Goal: Information Seeking & Learning: Check status

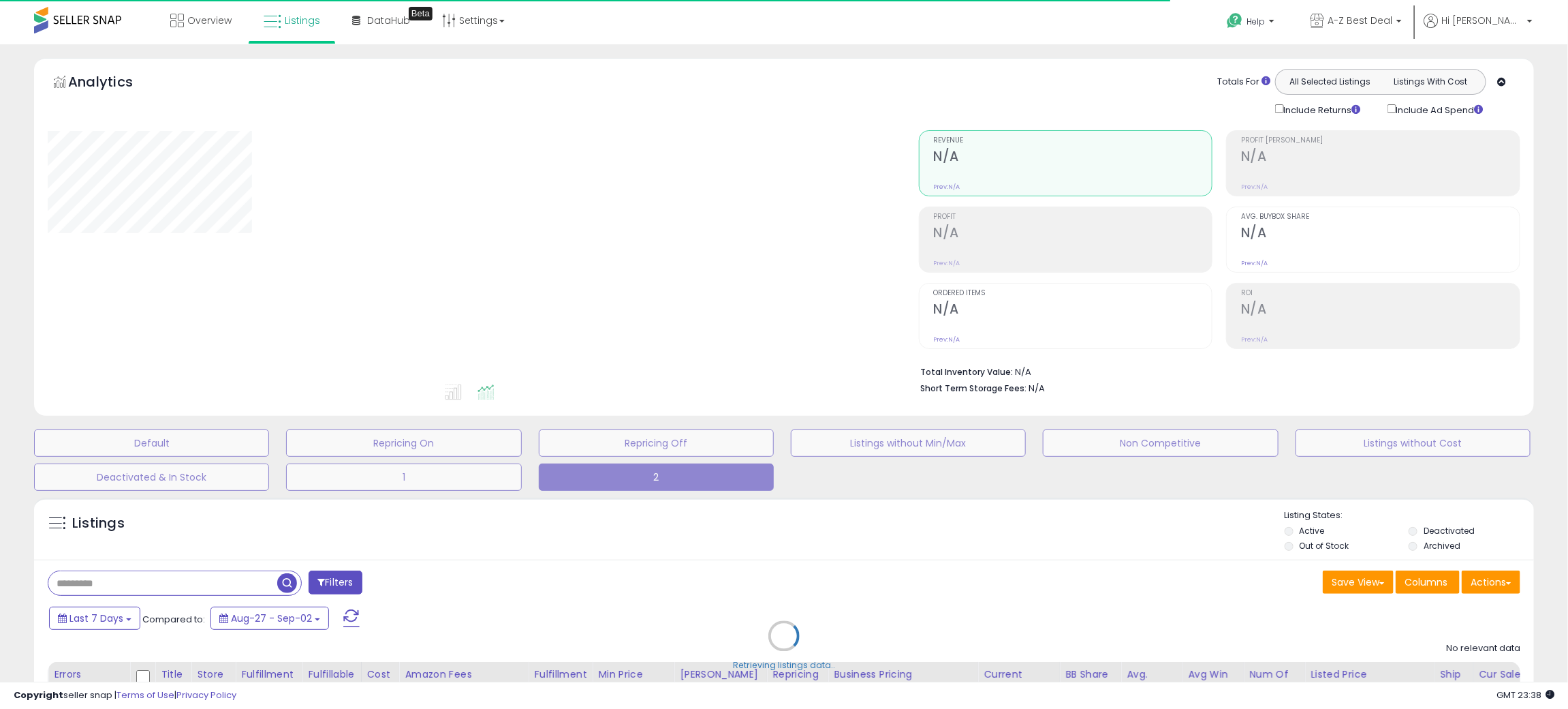
type input "**********"
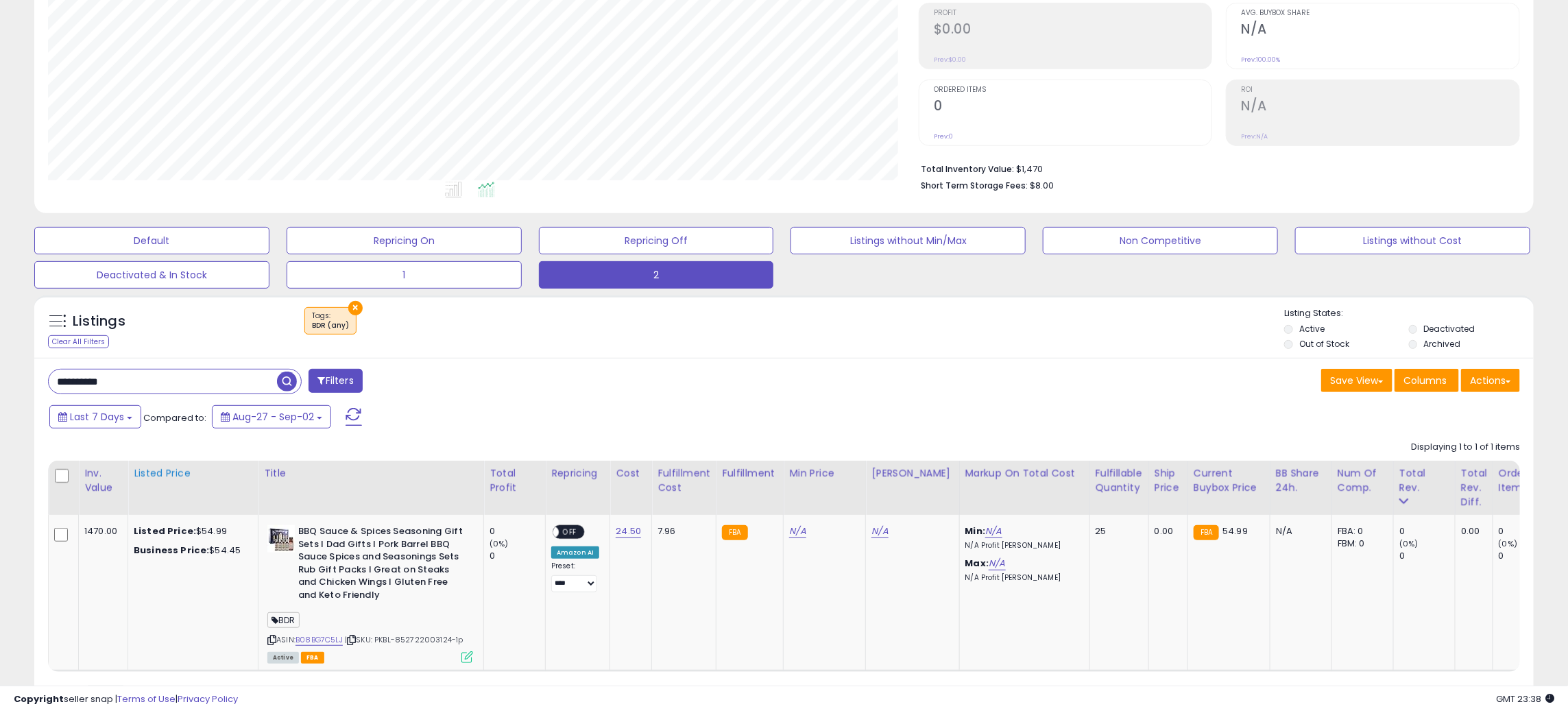
scroll to position [206, 0]
drag, startPoint x: 154, startPoint y: 382, endPoint x: 88, endPoint y: 355, distance: 71.3
click at [0, 387] on html "Unable to login Retrieving listings data.. has not yet accepted the Terms of Us…" at bounding box center [784, 150] width 1568 height 713
click at [430, 382] on span "button" at bounding box center [432, 380] width 20 height 20
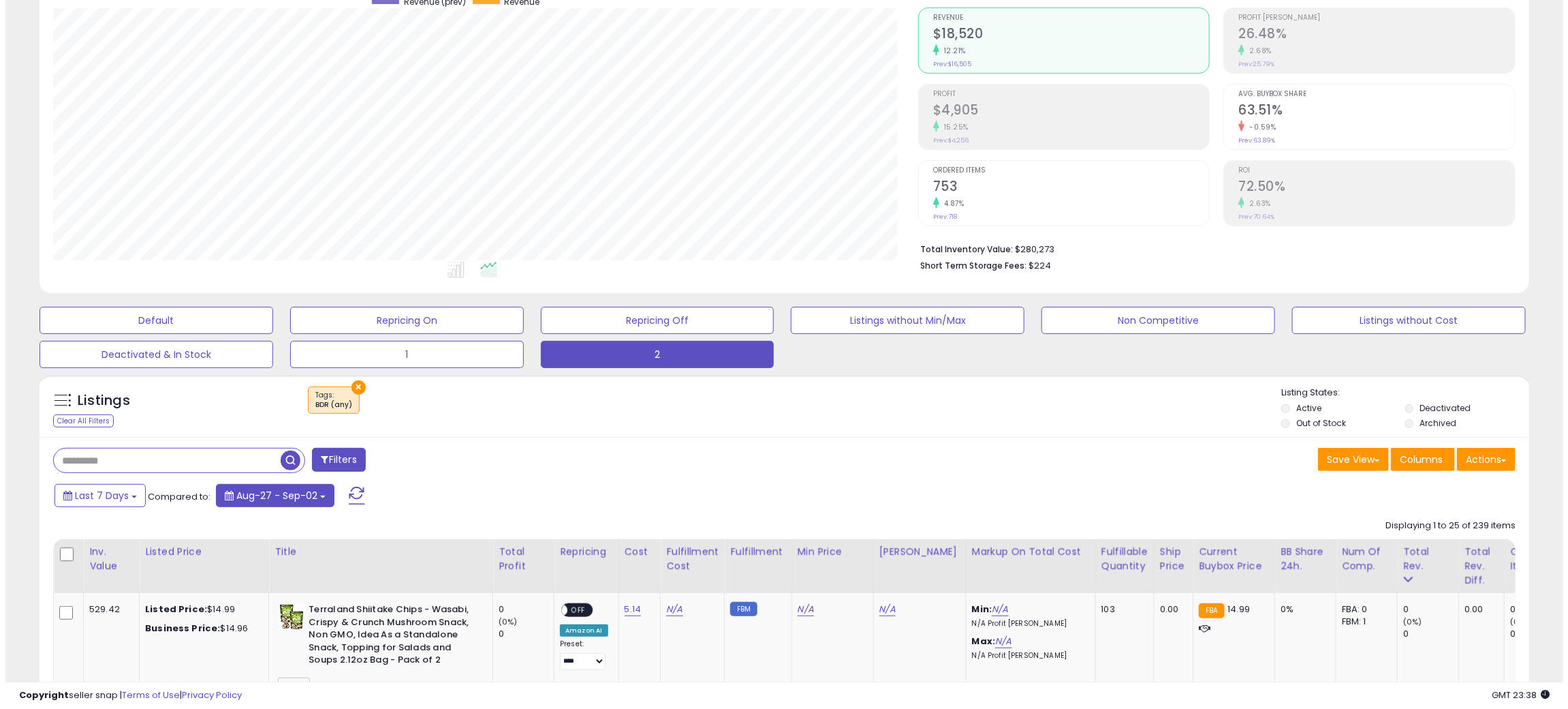
scroll to position [279, 865]
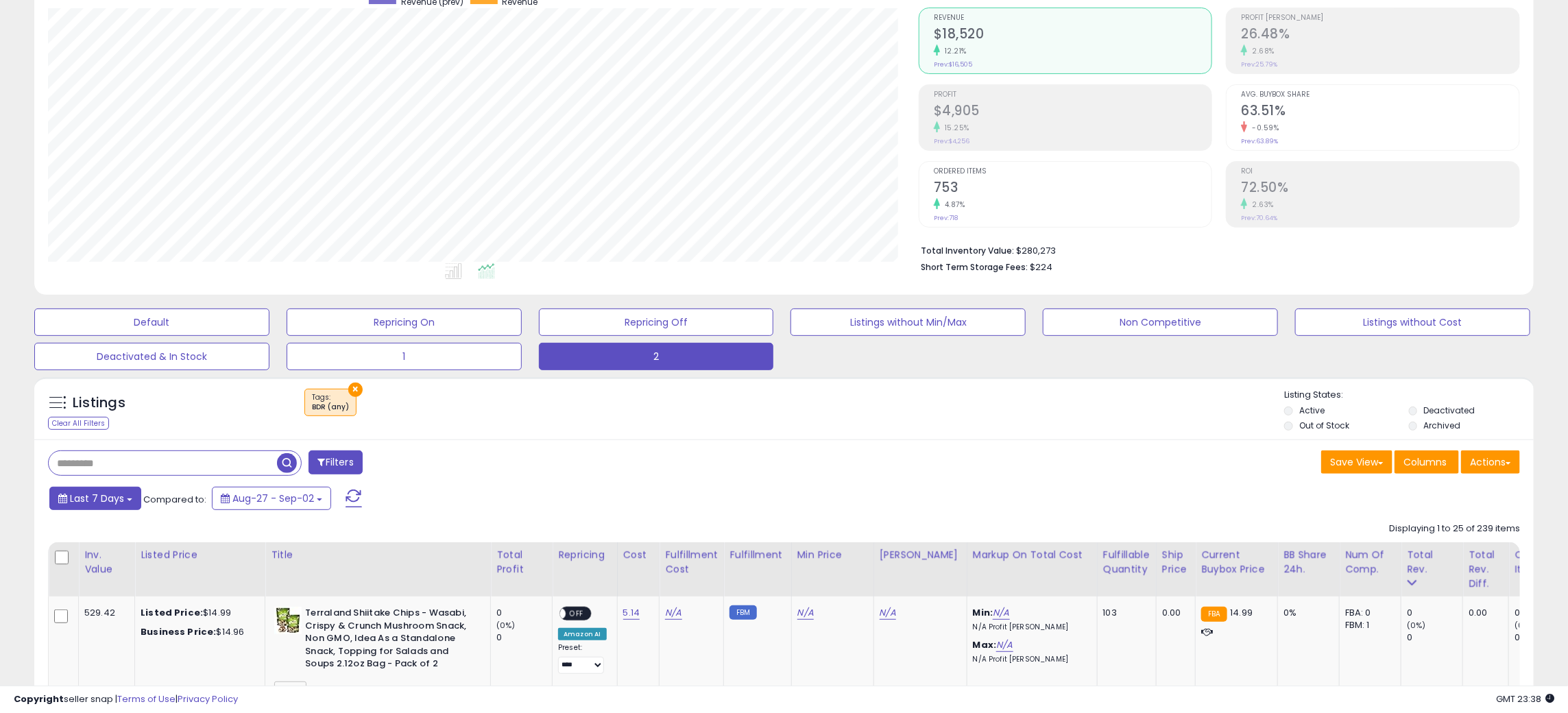
click at [101, 497] on span "Last 7 Days" at bounding box center [97, 498] width 54 height 13
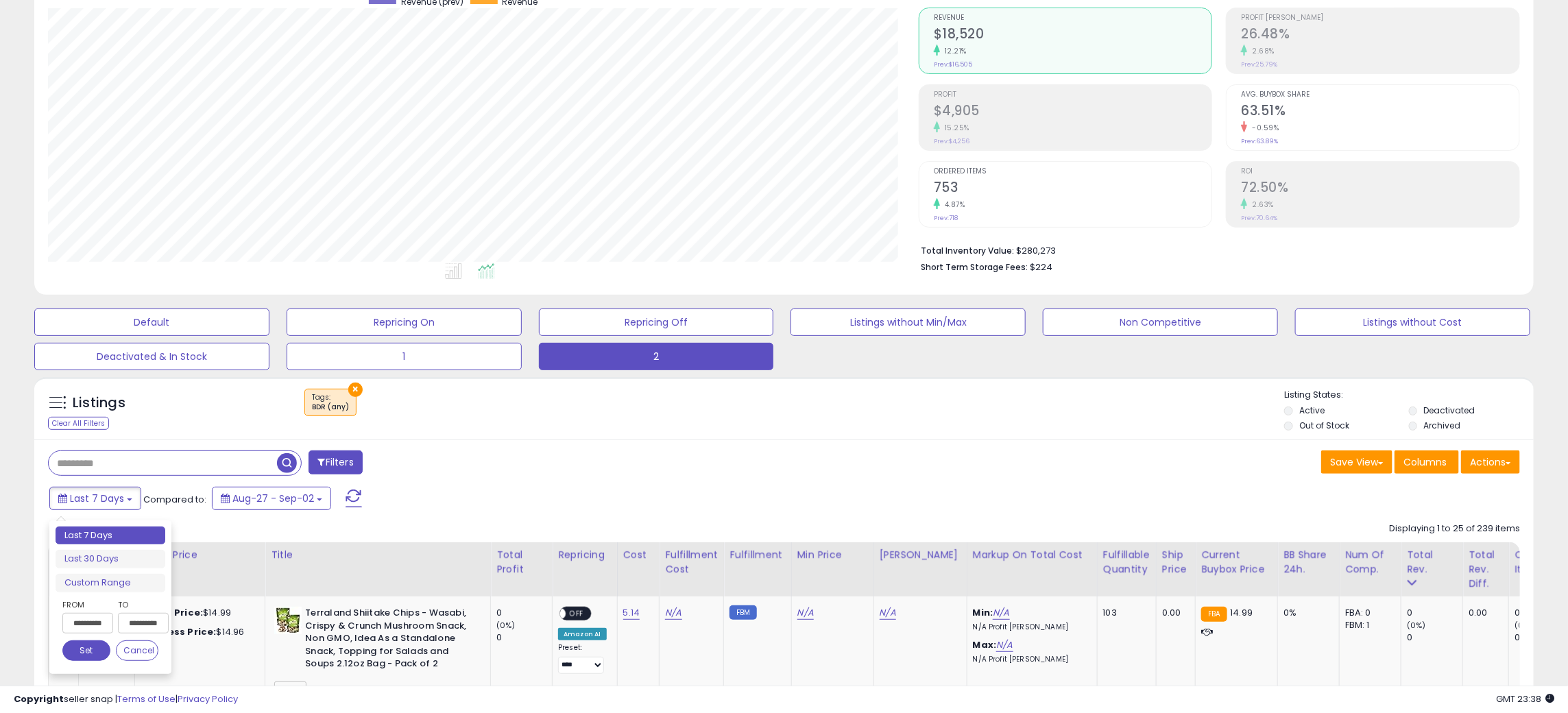
drag, startPoint x: 68, startPoint y: 608, endPoint x: 72, endPoint y: 623, distance: 15.5
click at [69, 609] on label "From" at bounding box center [86, 604] width 48 height 13
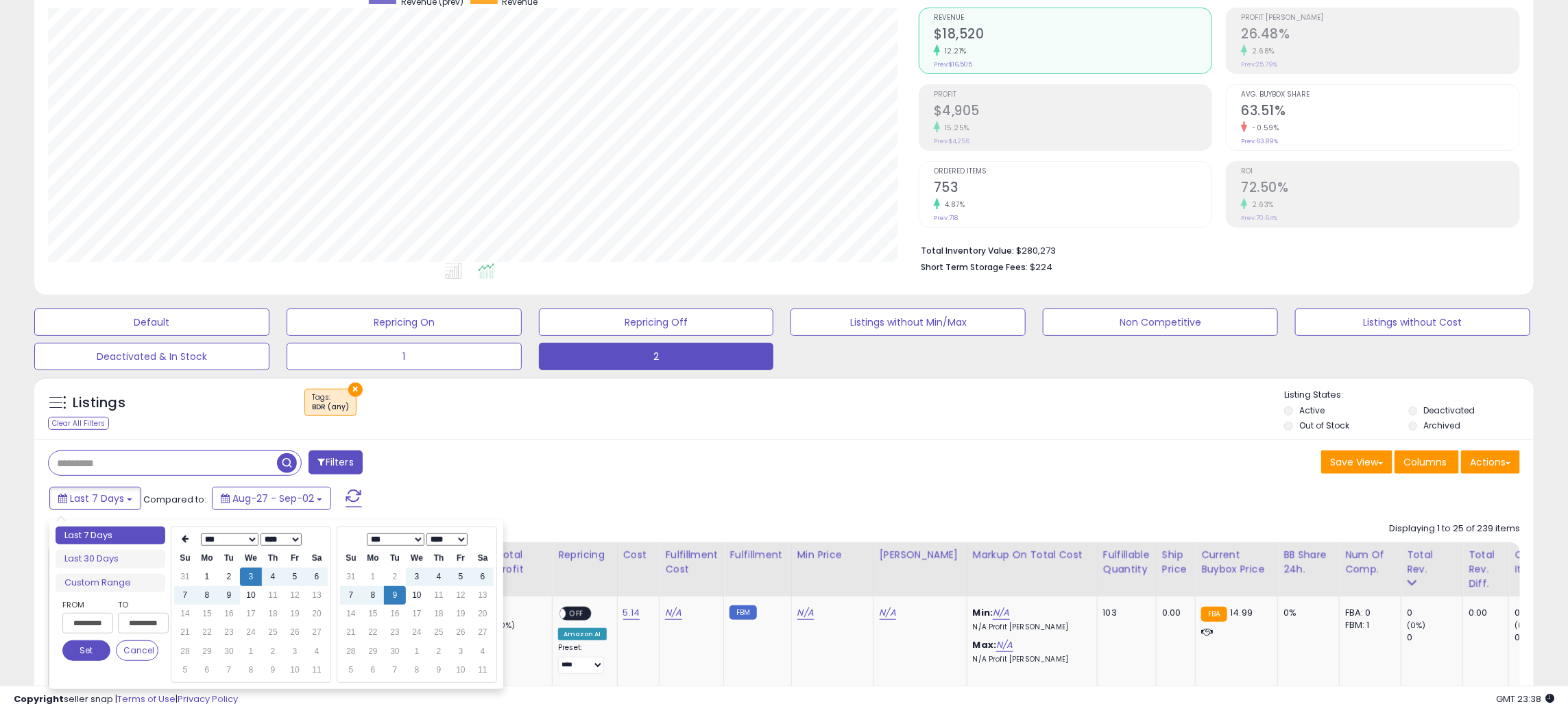
click at [74, 623] on input "**********" at bounding box center [87, 623] width 51 height 20
type input "**********"
click at [252, 596] on td "10" at bounding box center [251, 595] width 22 height 19
type input "**********"
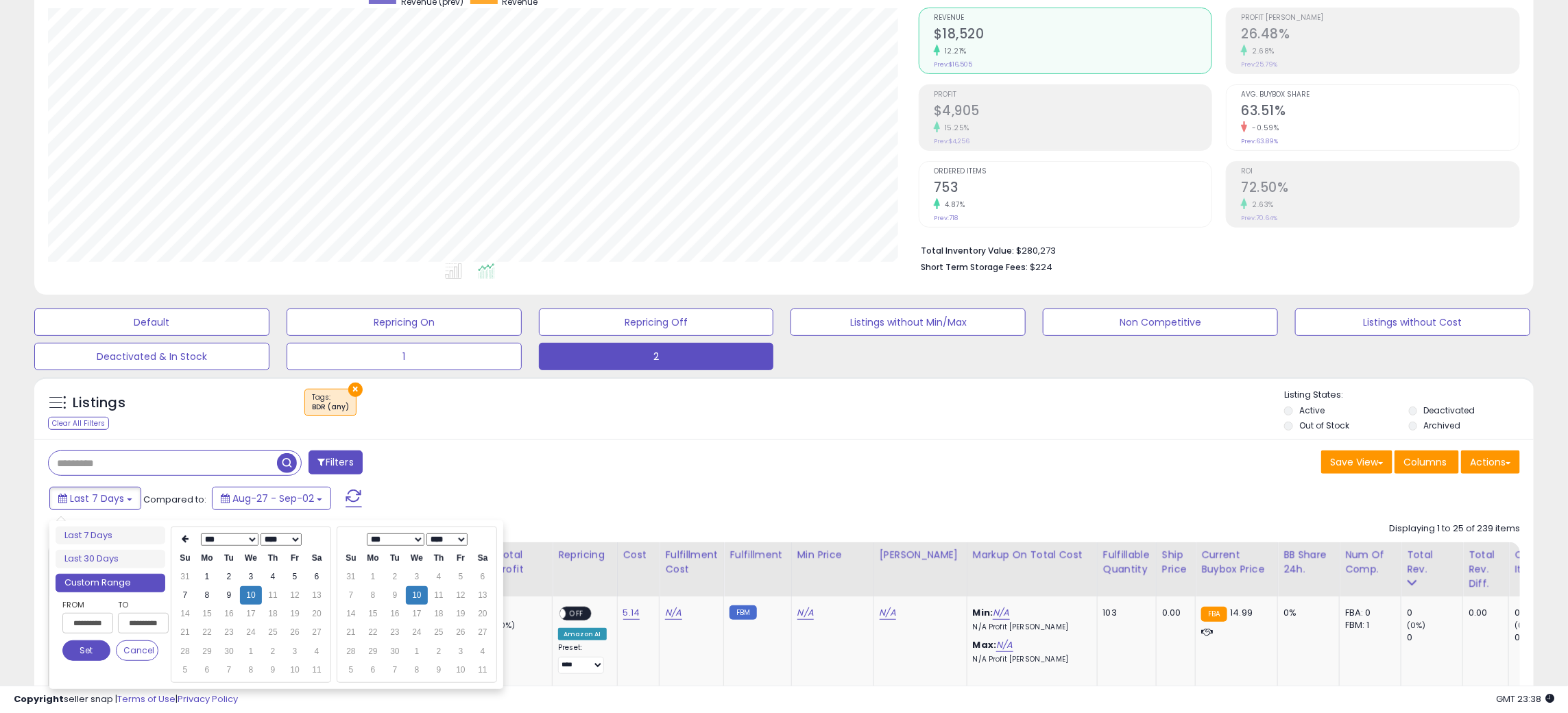
click at [92, 652] on button "Set" at bounding box center [86, 650] width 48 height 20
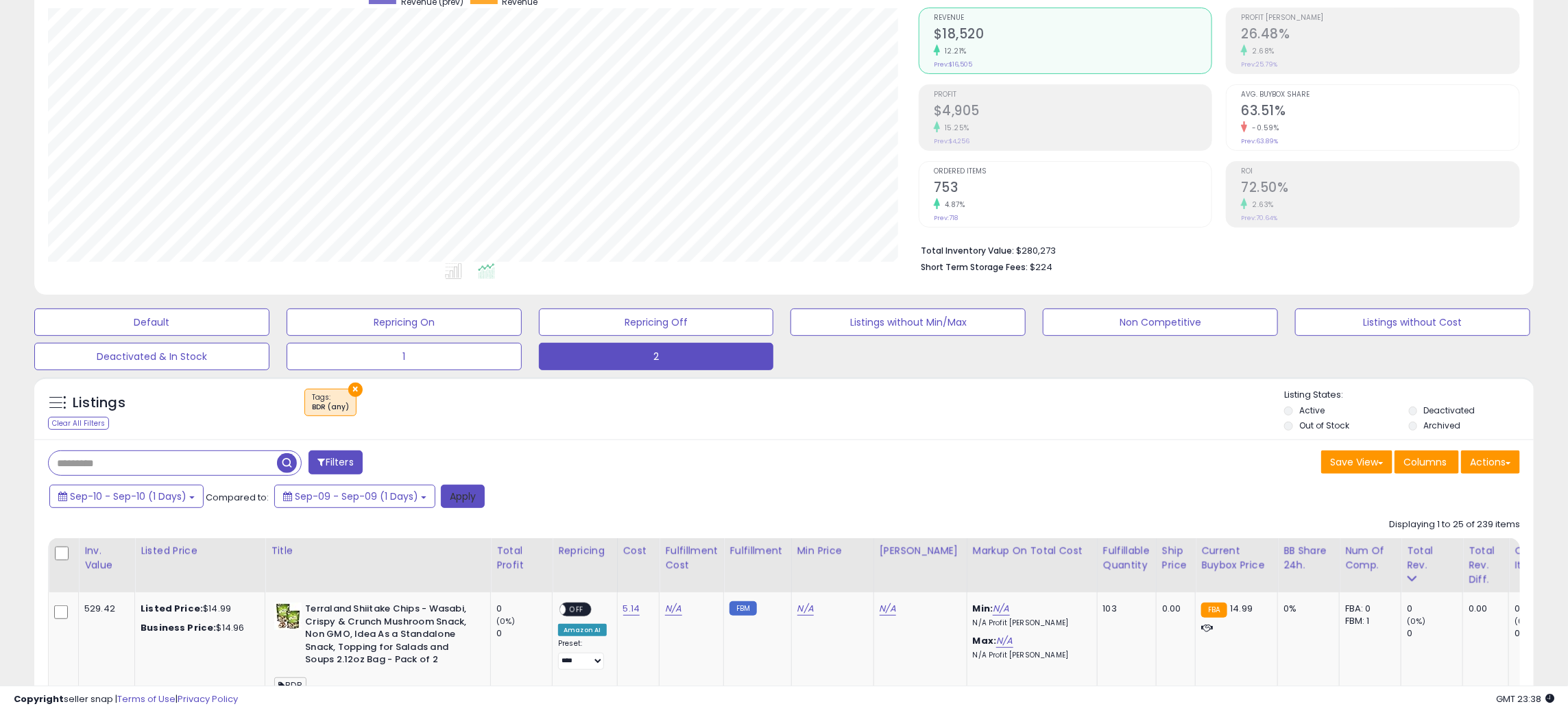
click at [468, 494] on button "Apply" at bounding box center [463, 496] width 44 height 24
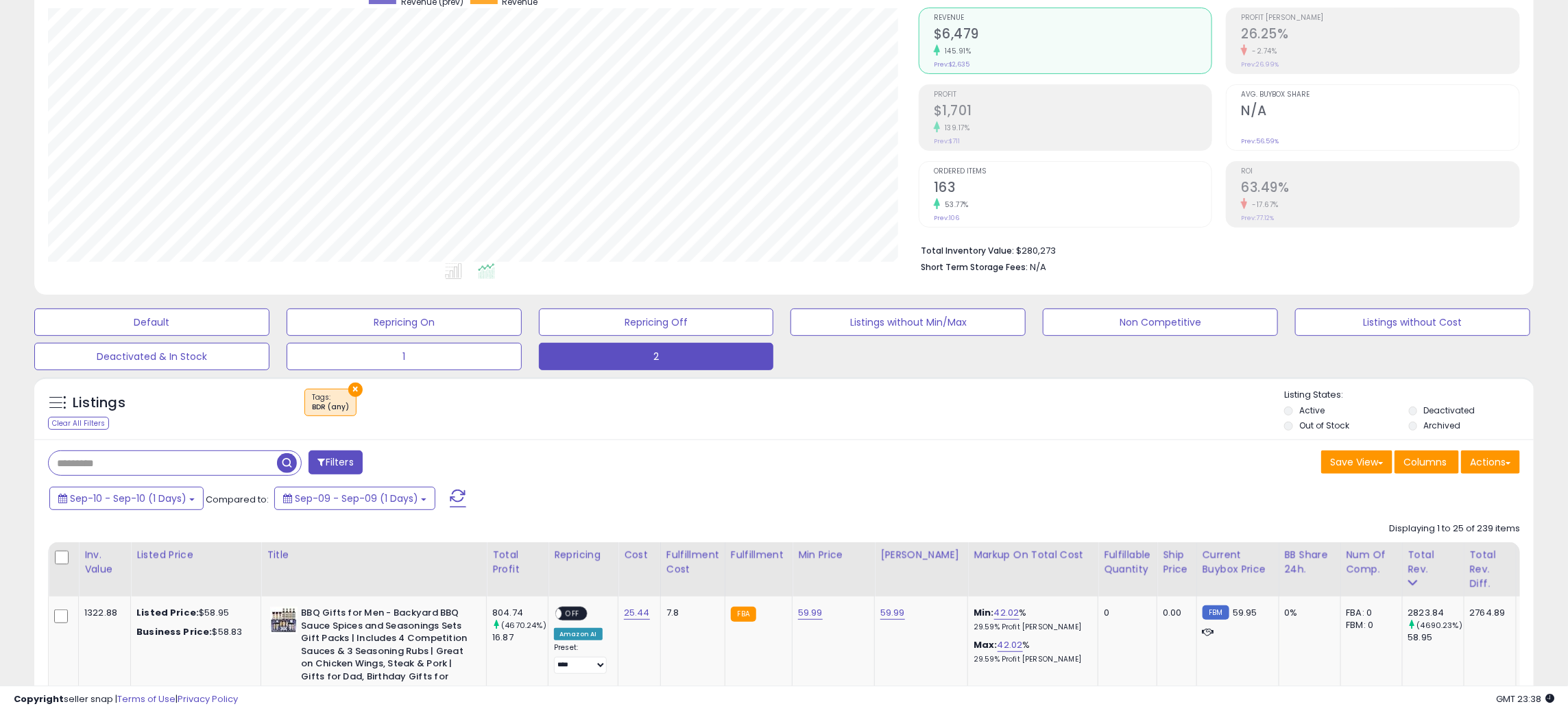
click at [989, 123] on div "139.17%" at bounding box center [1073, 127] width 278 height 13
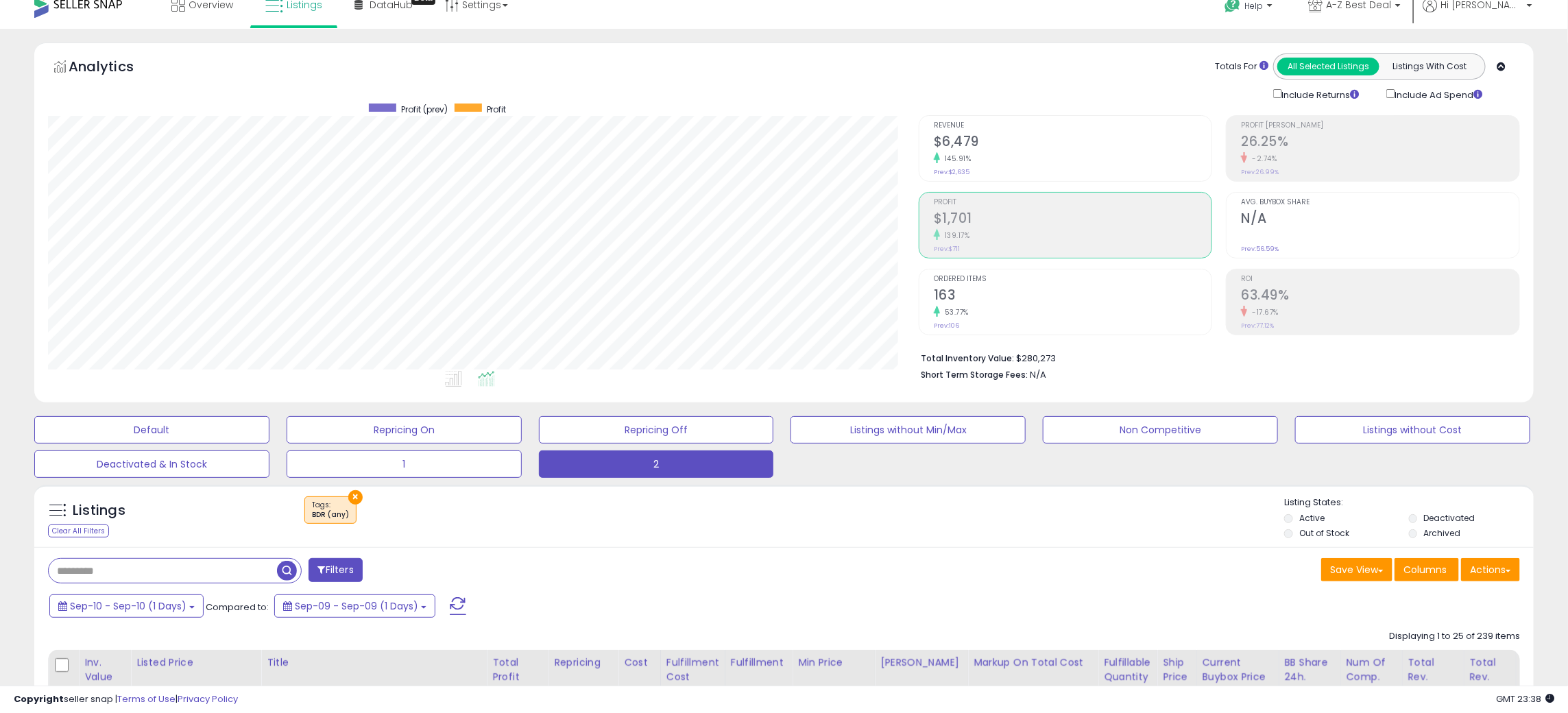
scroll to position [0, 0]
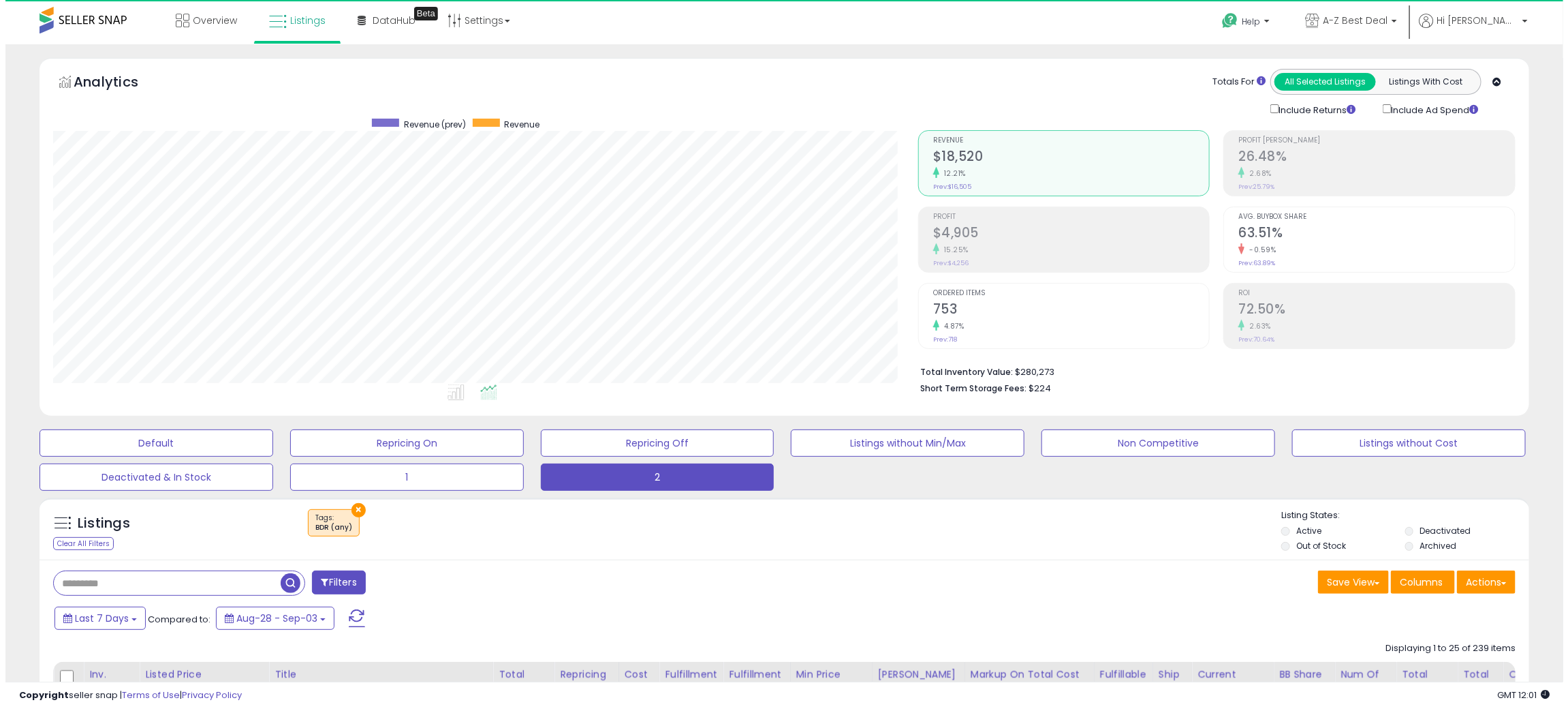
scroll to position [279, 865]
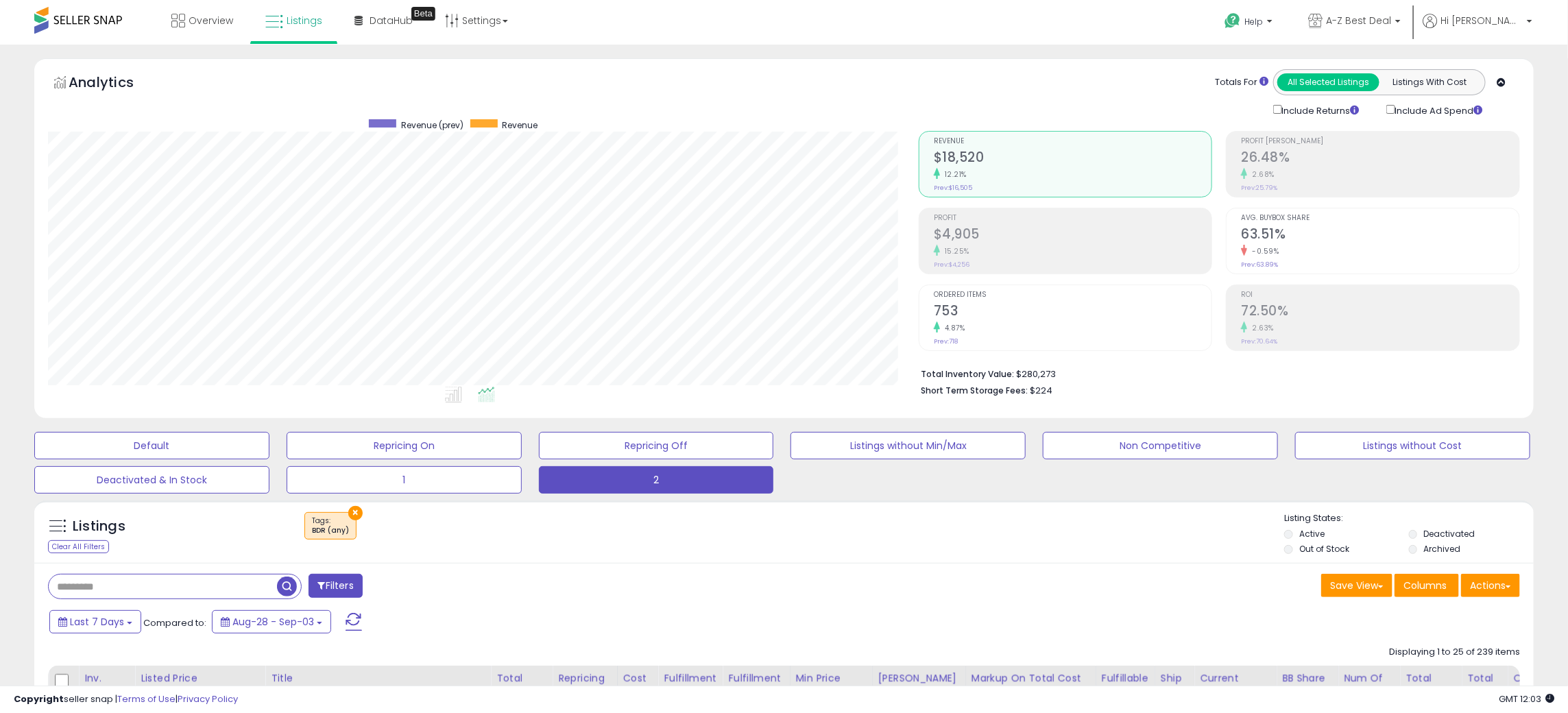
drag, startPoint x: 1029, startPoint y: 535, endPoint x: 1020, endPoint y: 494, distance: 42.0
click at [1029, 531] on div "× Tags" at bounding box center [786, 531] width 997 height 39
click at [998, 266] on div "Profit $4,905 15.25% Prev: $4,256" at bounding box center [1073, 239] width 278 height 61
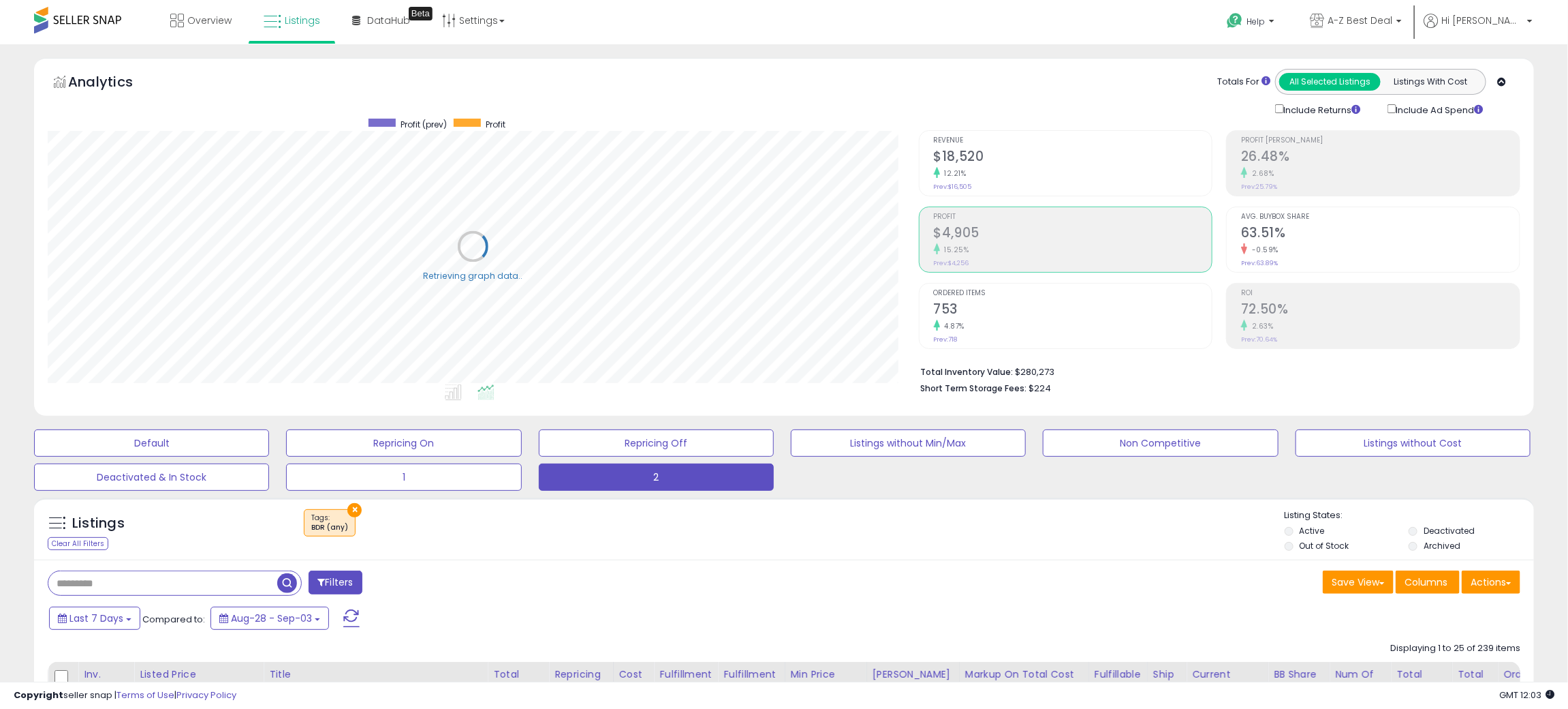
scroll to position [681182, 680220]
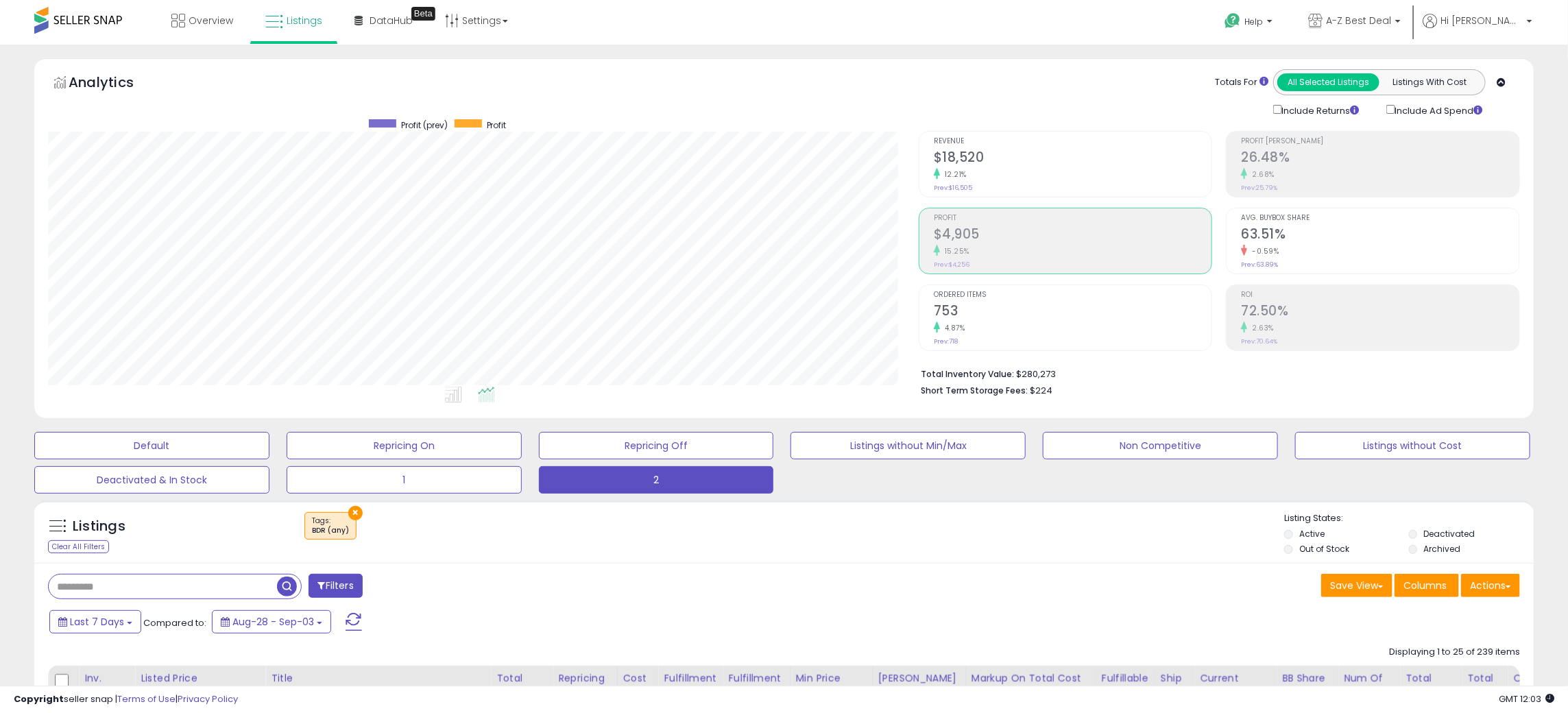
click at [1005, 242] on h2 "$4,905" at bounding box center [1073, 236] width 278 height 19
